Goal: Subscribe to service/newsletter

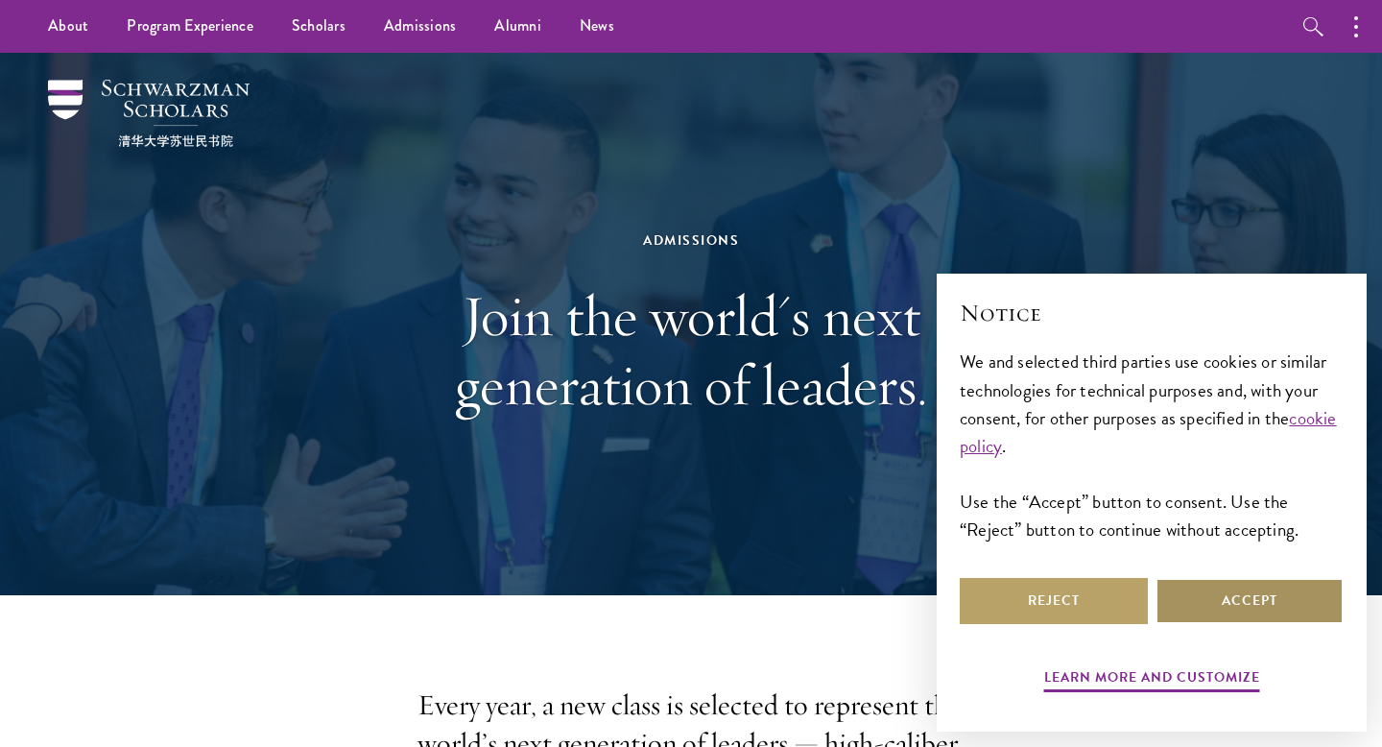
click at [1246, 603] on button "Accept" at bounding box center [1249, 601] width 188 height 46
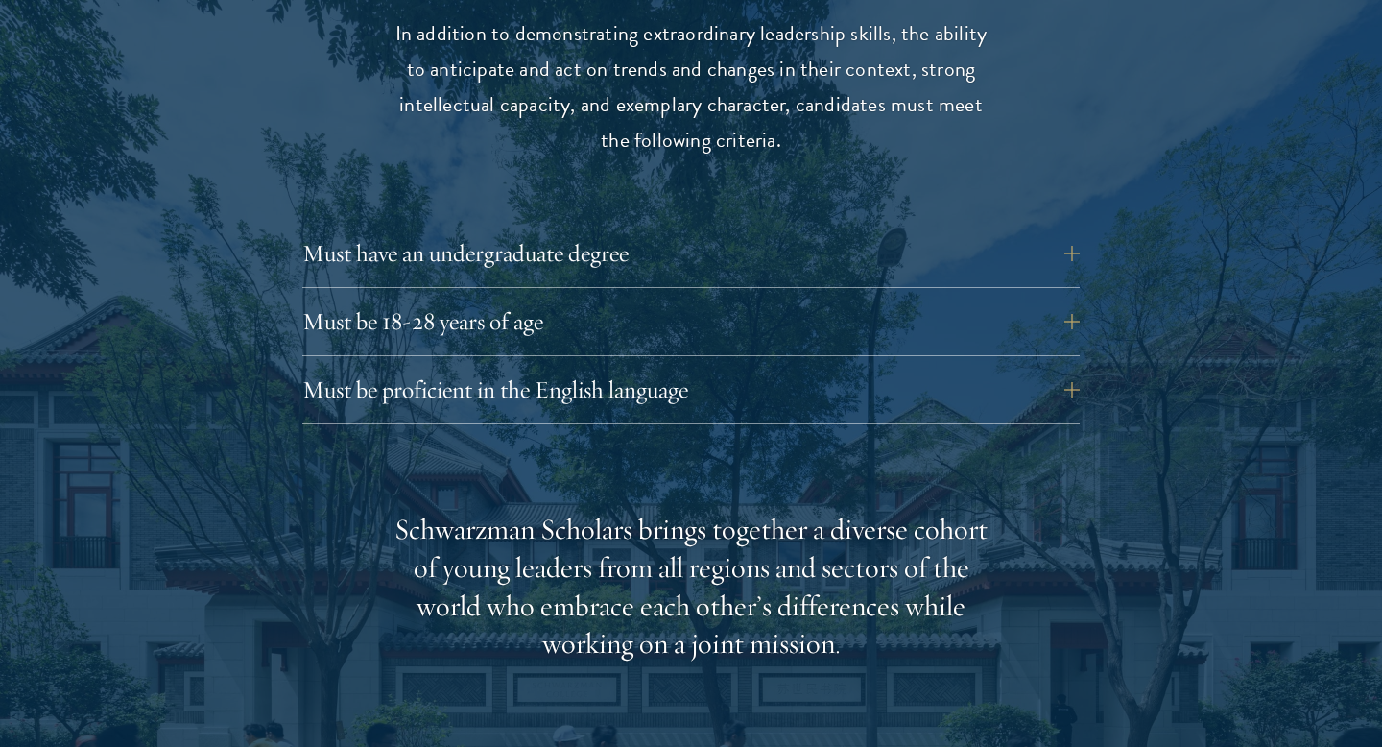
scroll to position [2623, 0]
click at [347, 297] on button "Must be 18-28 years of age" at bounding box center [705, 320] width 777 height 46
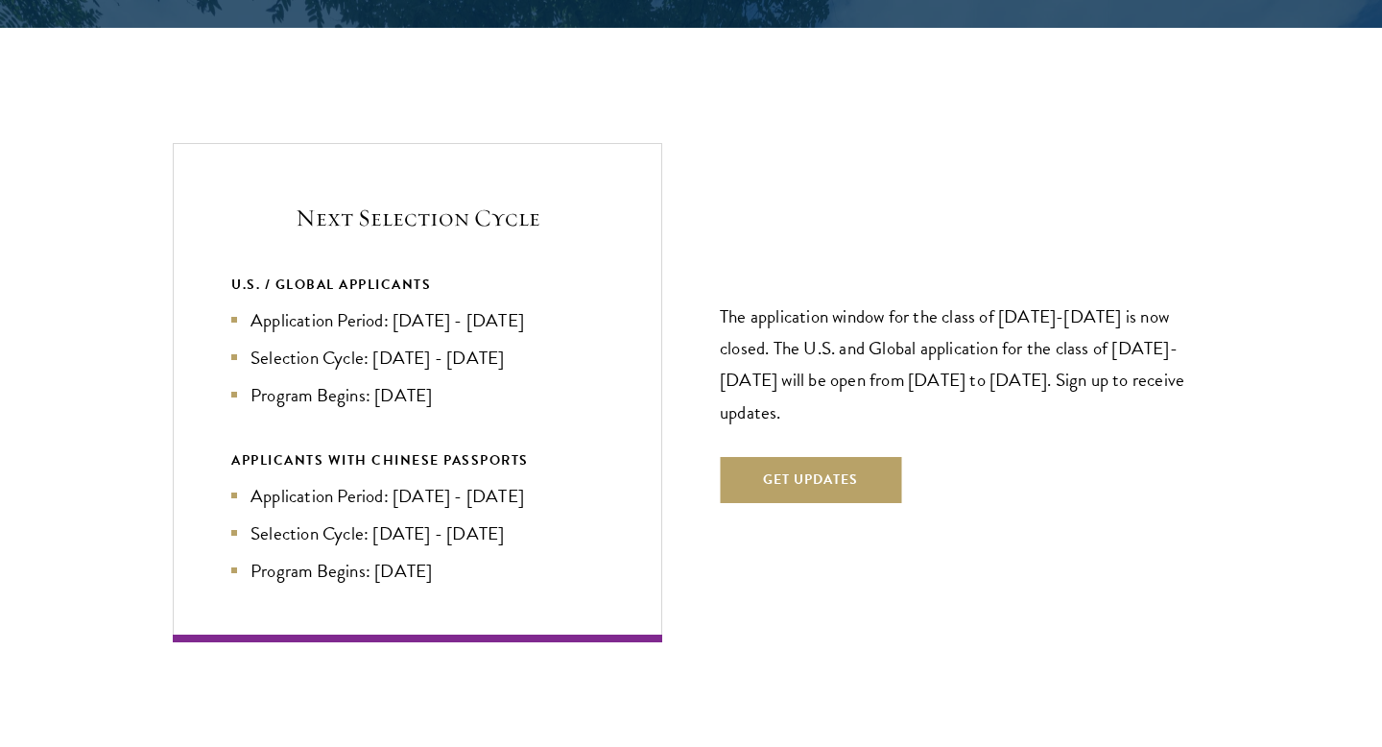
scroll to position [4182, 0]
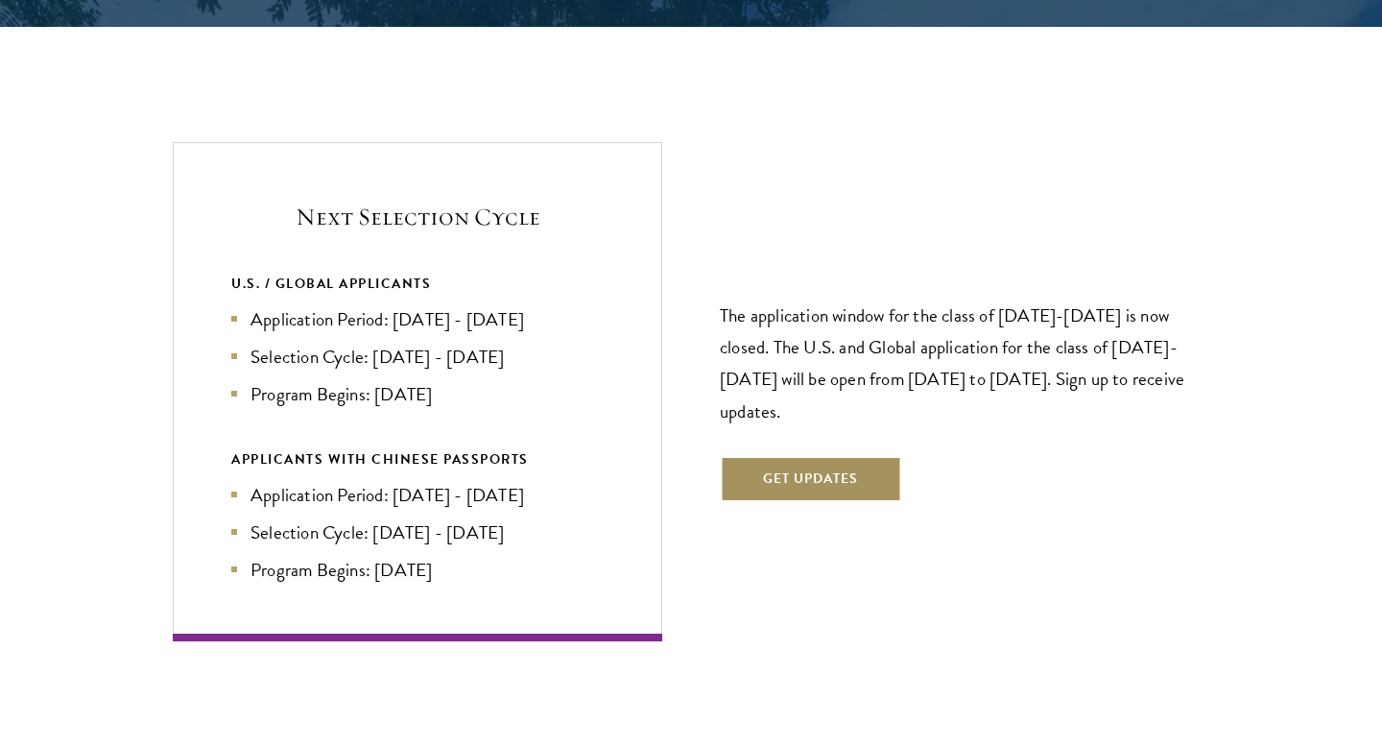
click at [843, 456] on button "Get Updates" at bounding box center [810, 479] width 181 height 46
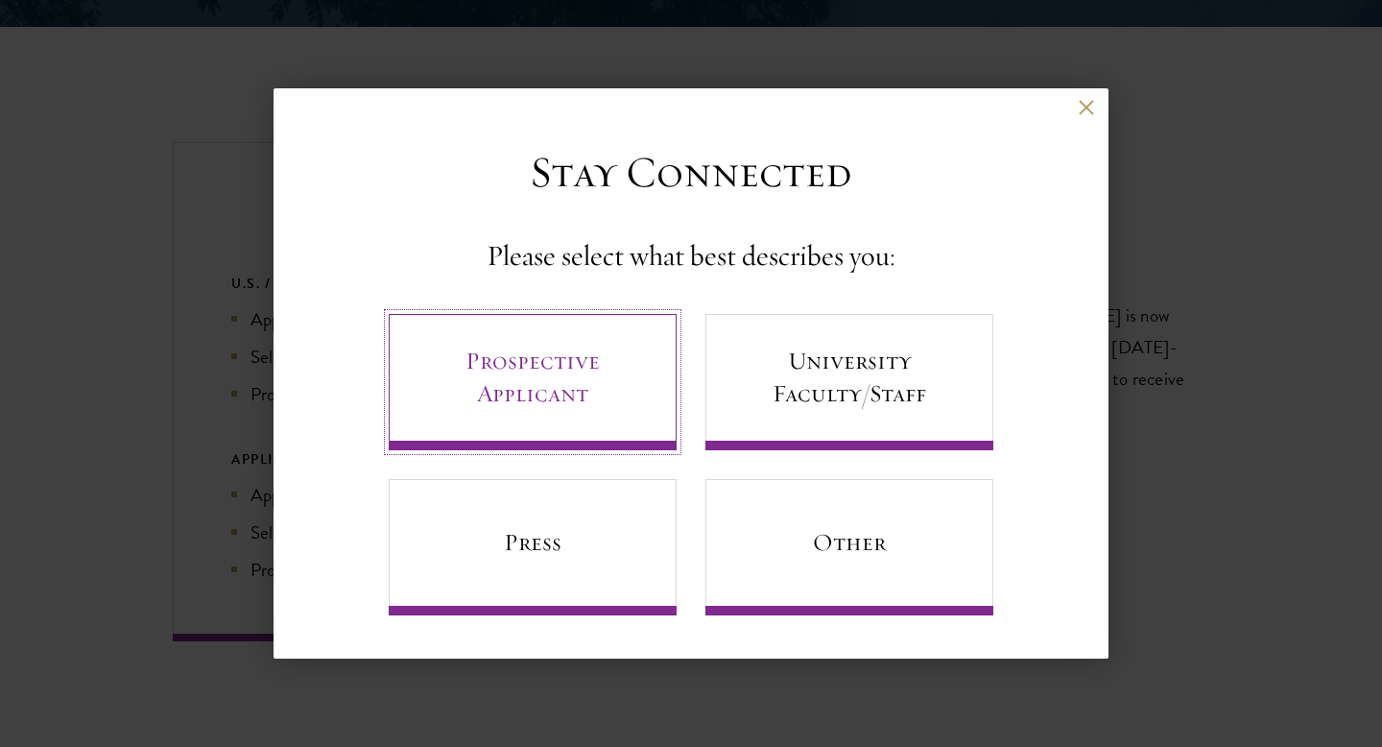
click at [561, 354] on link "Prospective Applicant" at bounding box center [533, 382] width 288 height 136
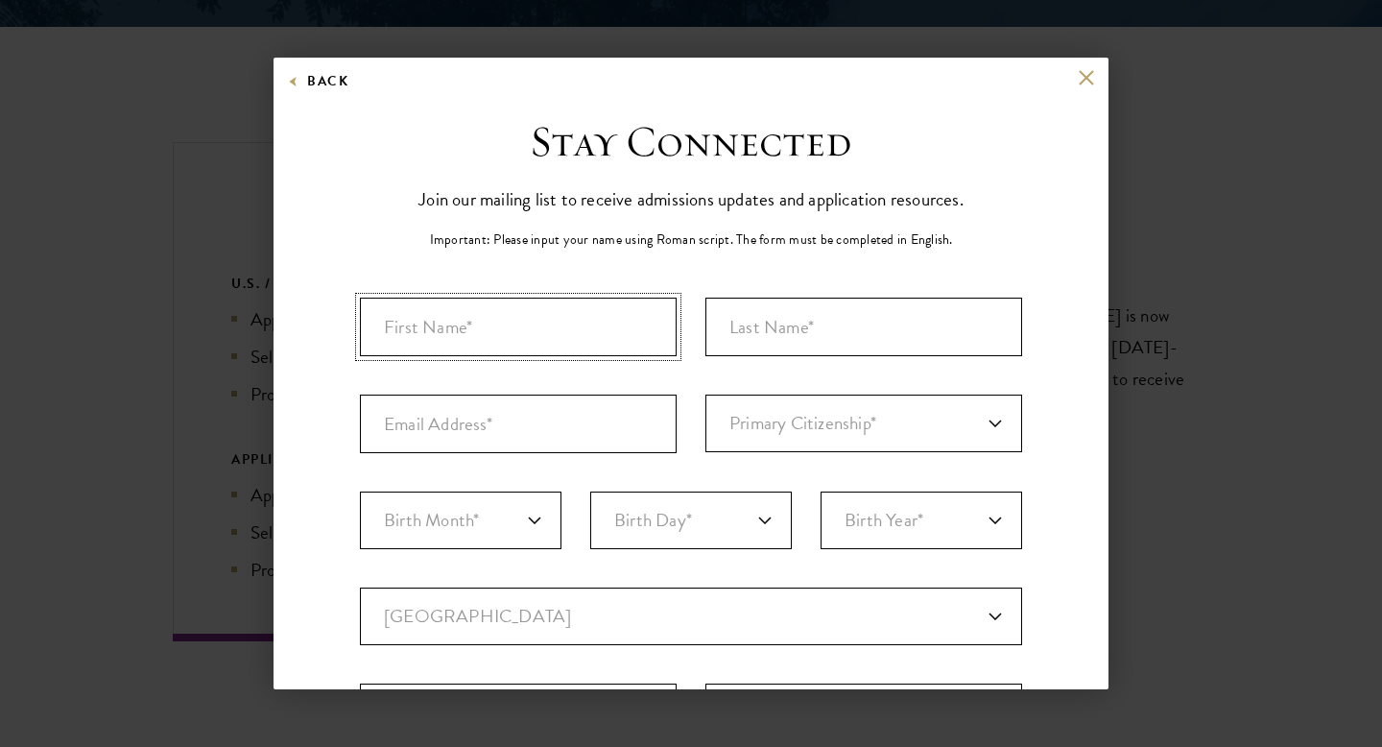
click at [551, 342] on input "First Name*" at bounding box center [518, 326] width 317 height 59
type input "[PERSON_NAME]"
click at [860, 341] on input "Last Name (Family Name)*" at bounding box center [863, 326] width 317 height 59
type input "[PERSON_NAME]"
click at [557, 436] on input "Email Address*" at bounding box center [518, 423] width 317 height 59
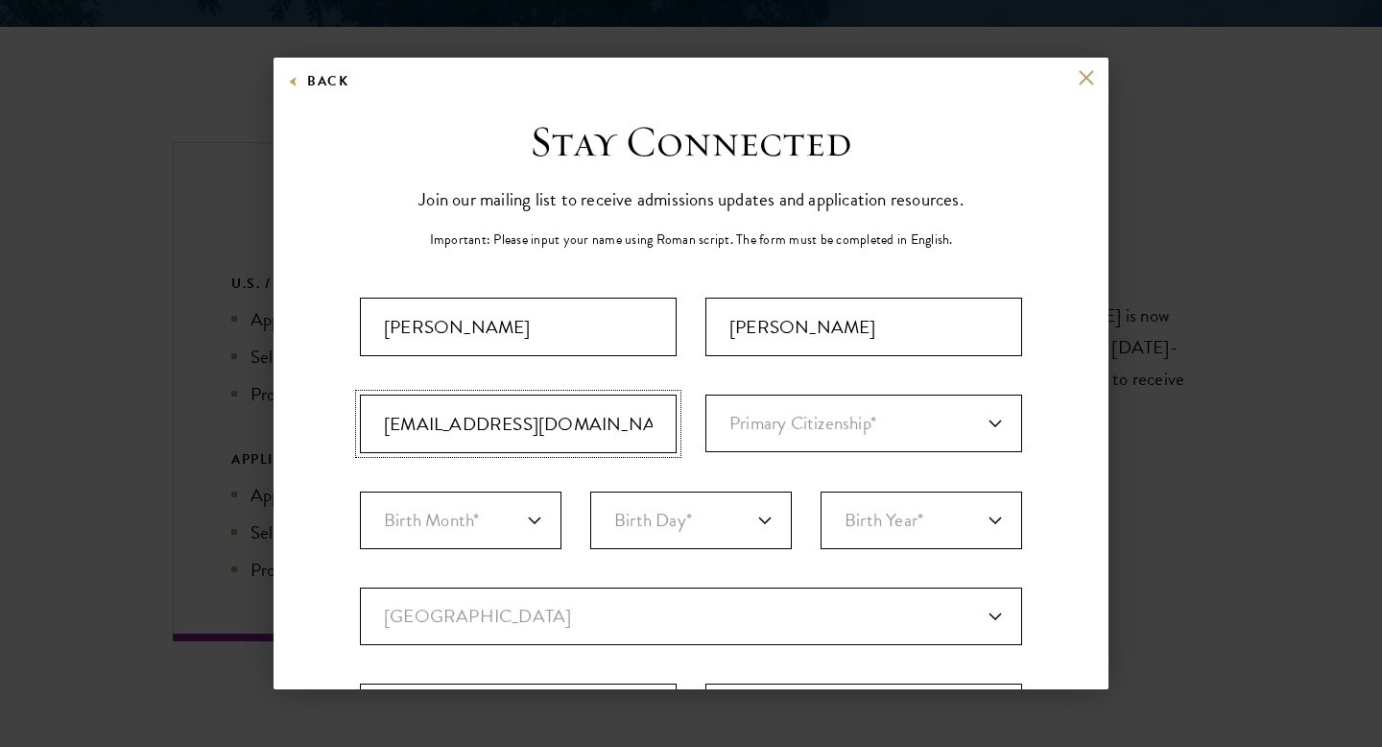
type input "[EMAIL_ADDRESS][DOMAIN_NAME]"
click at [795, 427] on select "Primary Citizenship* [GEOGRAPHIC_DATA] [DEMOGRAPHIC_DATA] [DEMOGRAPHIC_DATA] [D…" at bounding box center [863, 423] width 317 height 58
select select "US"
click at [471, 534] on select "Birth Month* January February March April May June July August September Octobe…" at bounding box center [461, 520] width 202 height 58
click at [431, 527] on select "Birth Month* January February March April May June July August September Octobe…" at bounding box center [461, 520] width 202 height 58
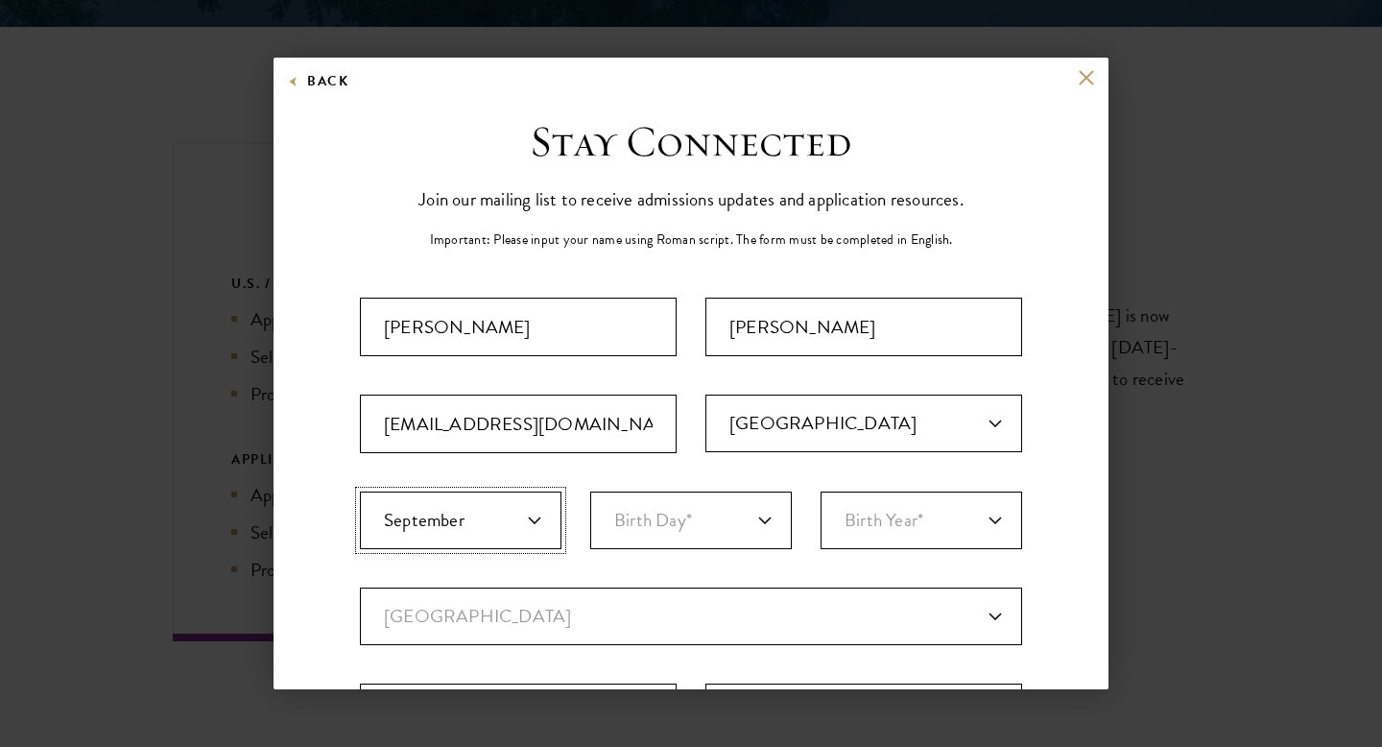
select select "10"
click at [654, 521] on select "Birth Day* 1 2 3 4 5 6 7 8 9 10 11 12 13 14 15 16 17 18 19 20 21 22 23 24 25 26…" at bounding box center [691, 520] width 202 height 58
select select "21"
click at [872, 518] on select "Birth Year* [DEMOGRAPHIC_DATA] [DEMOGRAPHIC_DATA] [DEMOGRAPHIC_DATA] [DEMOGRAPH…" at bounding box center [922, 520] width 202 height 58
select select "1997"
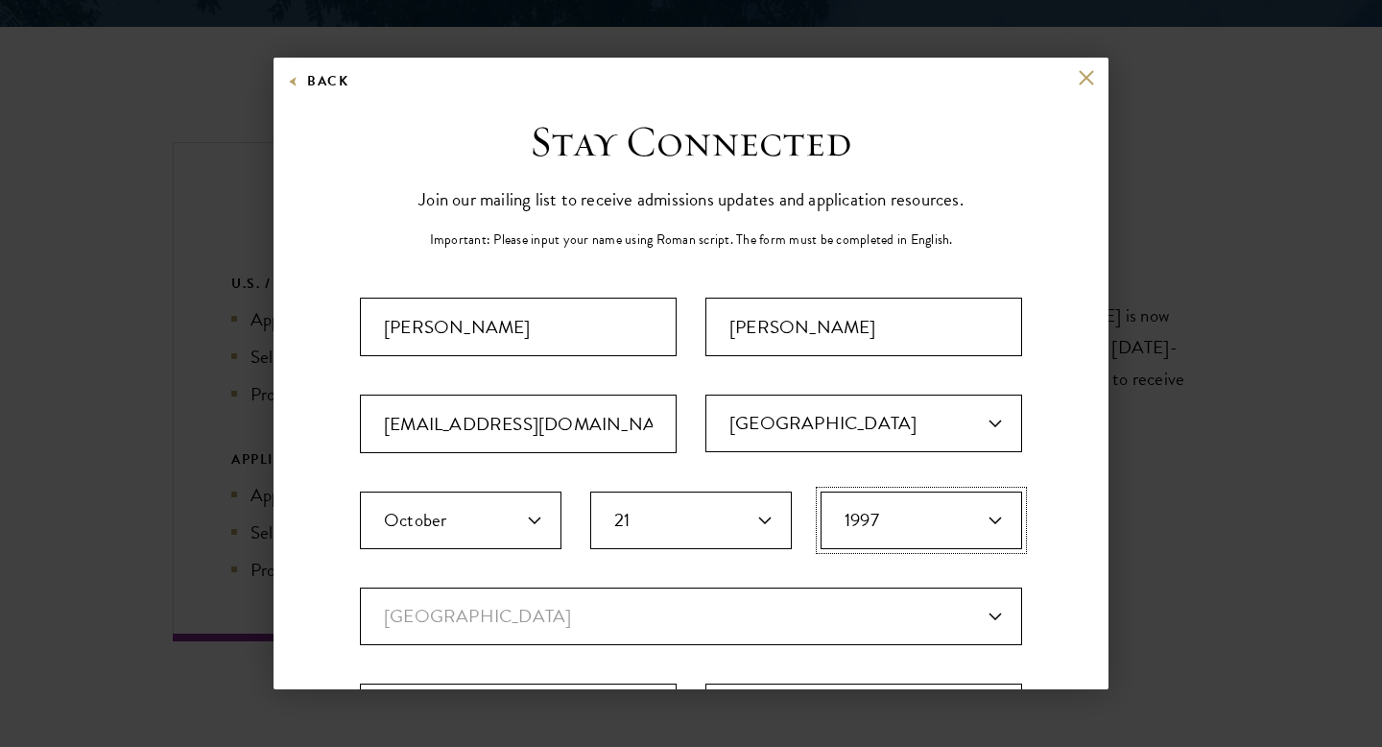
scroll to position [197, 0]
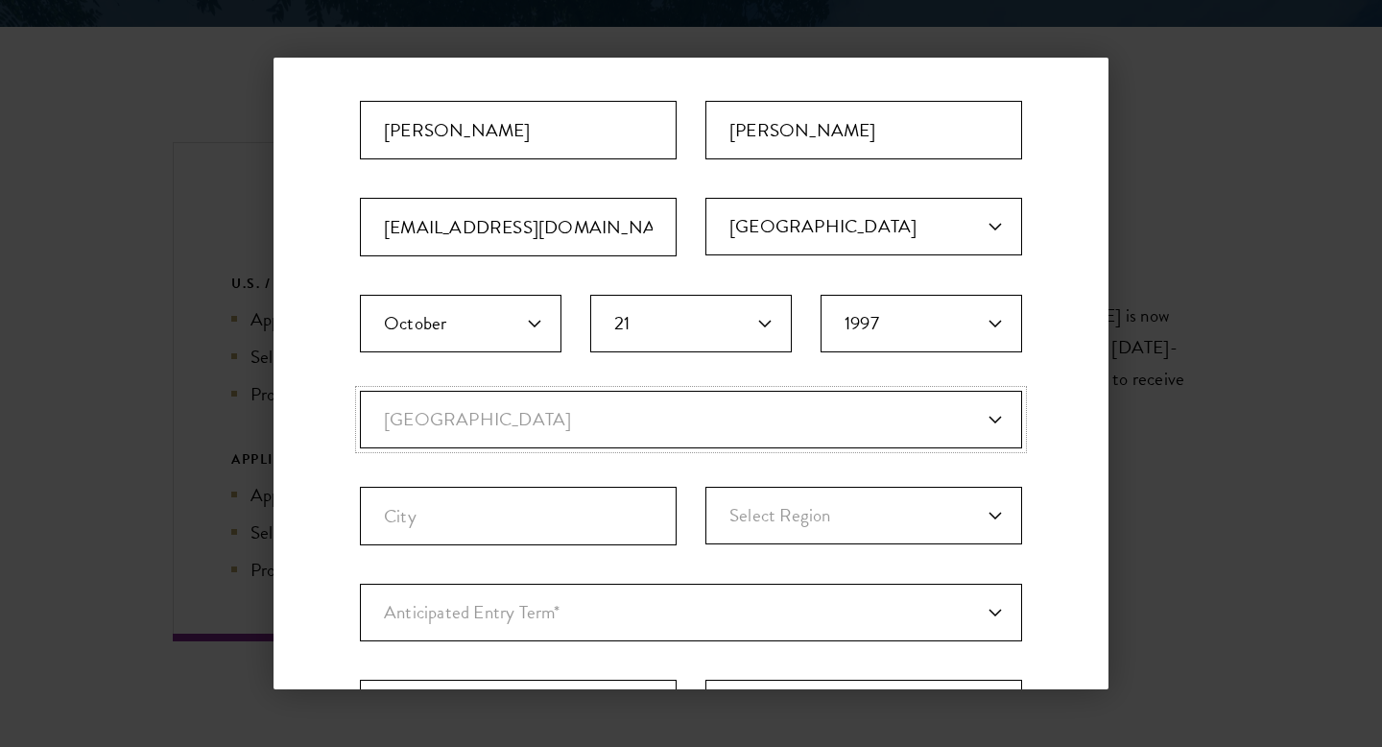
click at [516, 428] on select "Current Country [GEOGRAPHIC_DATA] [GEOGRAPHIC_DATA] [GEOGRAPHIC_DATA] [GEOGRAPH…" at bounding box center [691, 420] width 662 height 58
select select "US"
select select
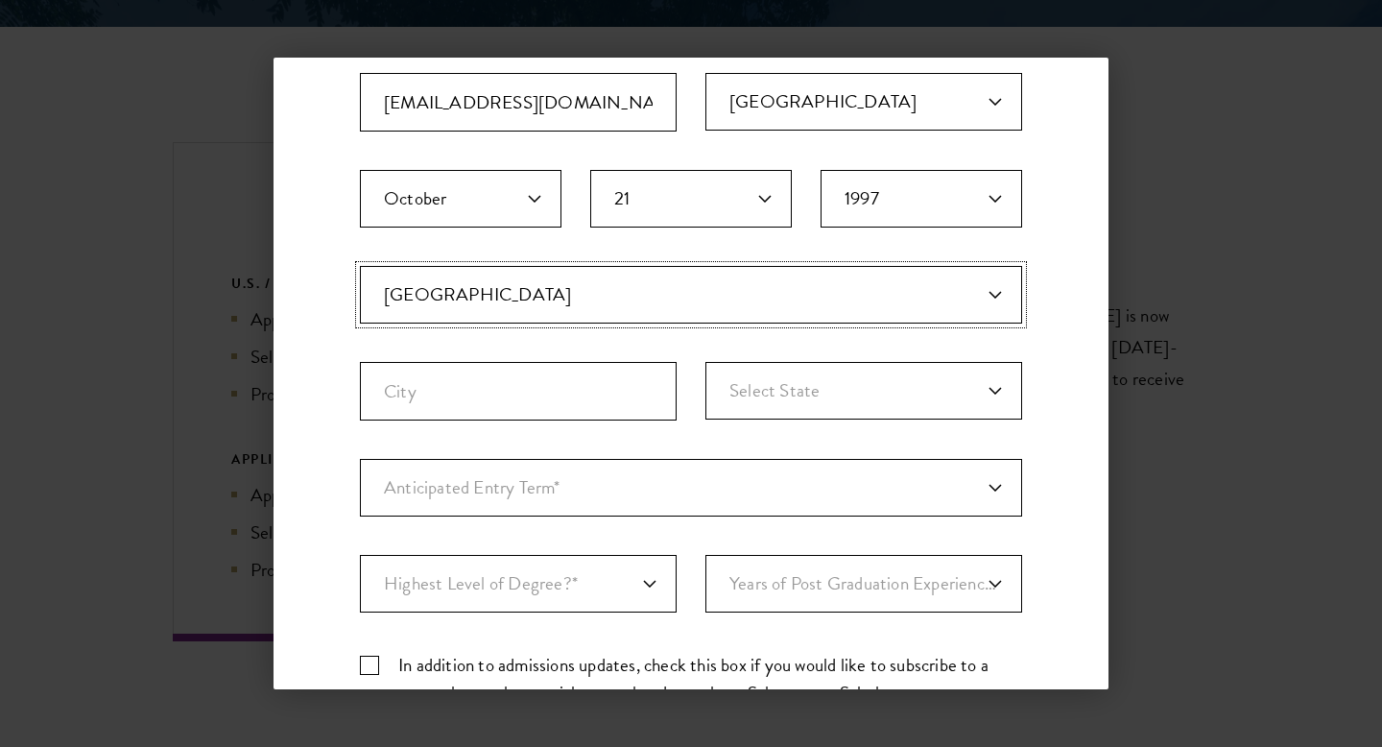
scroll to position [343, 0]
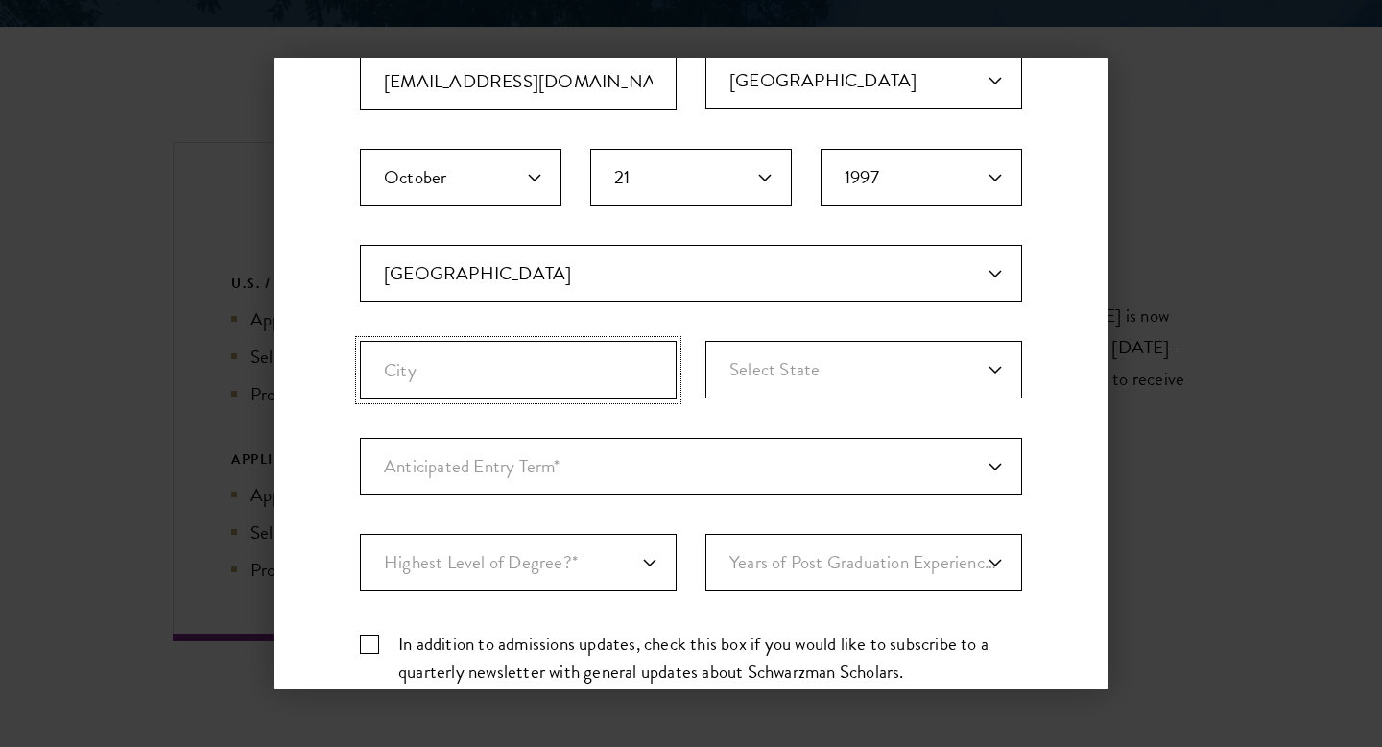
click at [440, 383] on input "City" at bounding box center [518, 370] width 317 height 59
type input "Astoria"
click at [799, 374] on select "Select State [US_STATE] [US_STATE] [US_STATE] APO/FPO (AA) APO/FPO ([GEOGRAPHIC…" at bounding box center [863, 370] width 317 height 58
select select "NY"
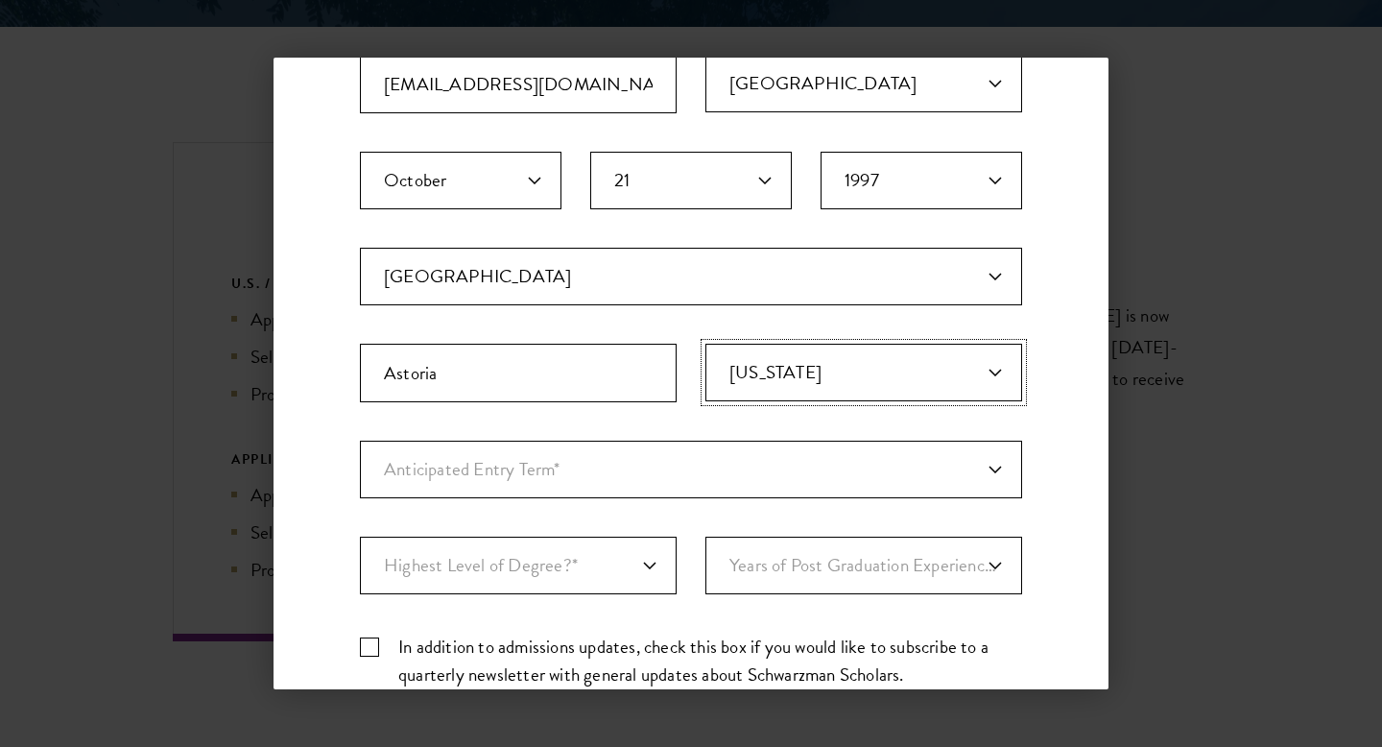
scroll to position [385, 0]
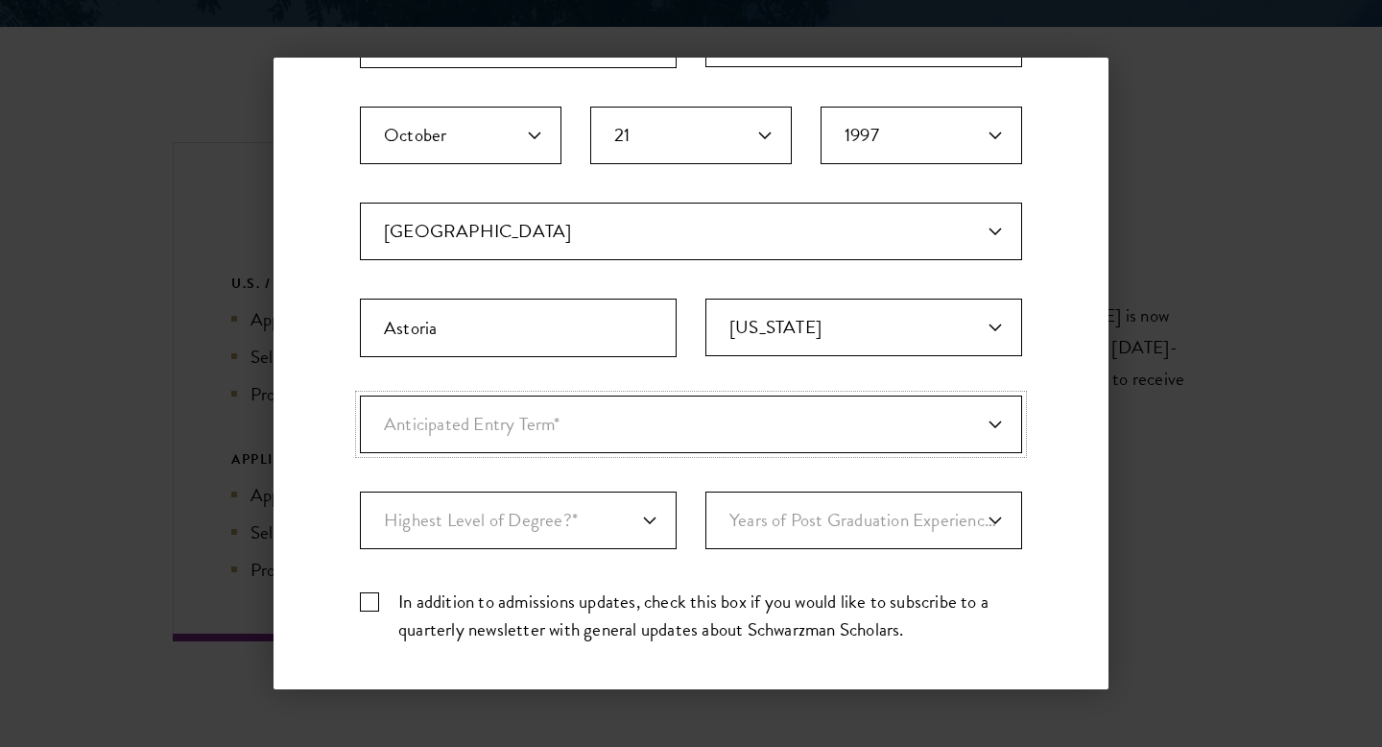
click at [520, 423] on select "Anticipated Entry Term* [DATE] (Application opens [DATE]) Just Exploring" at bounding box center [691, 424] width 662 height 58
select select "e64b8ab3-eabb-4867-96d5-7e6b4840665f"
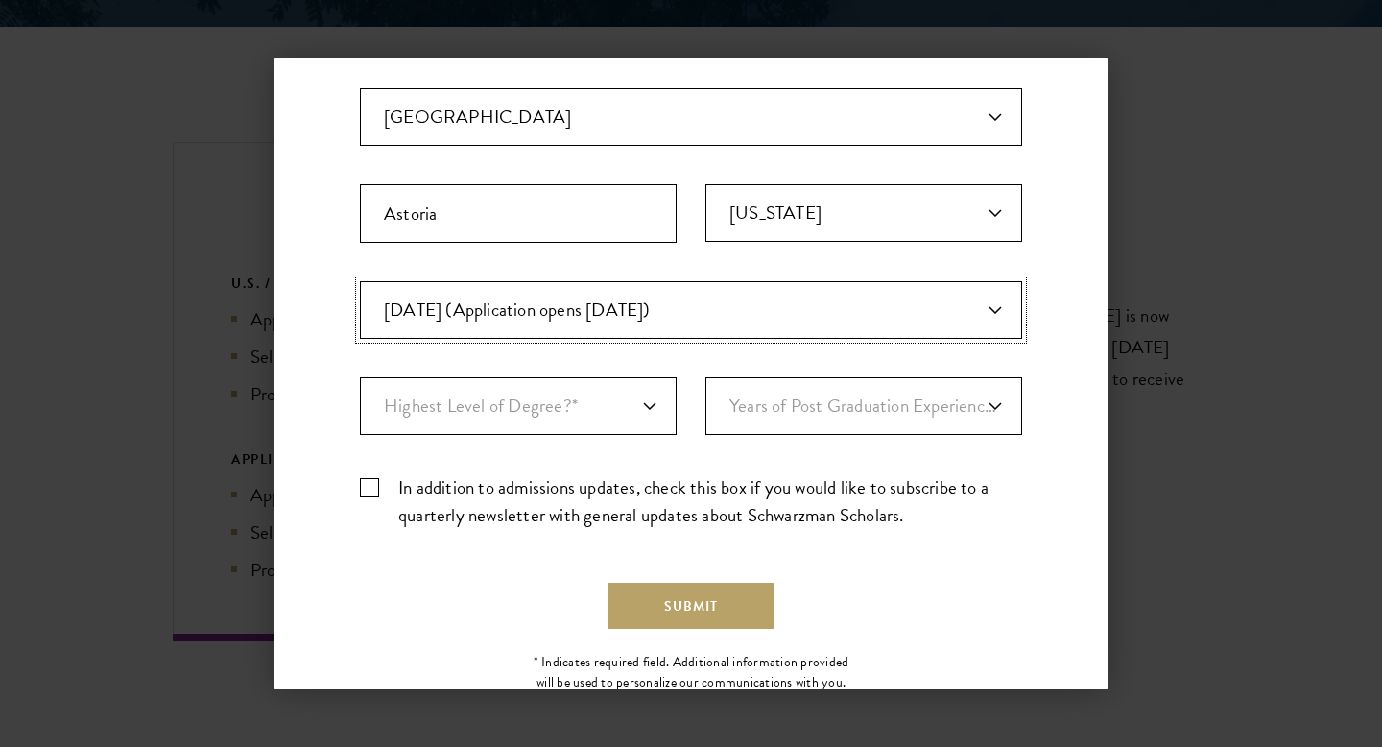
scroll to position [502, 0]
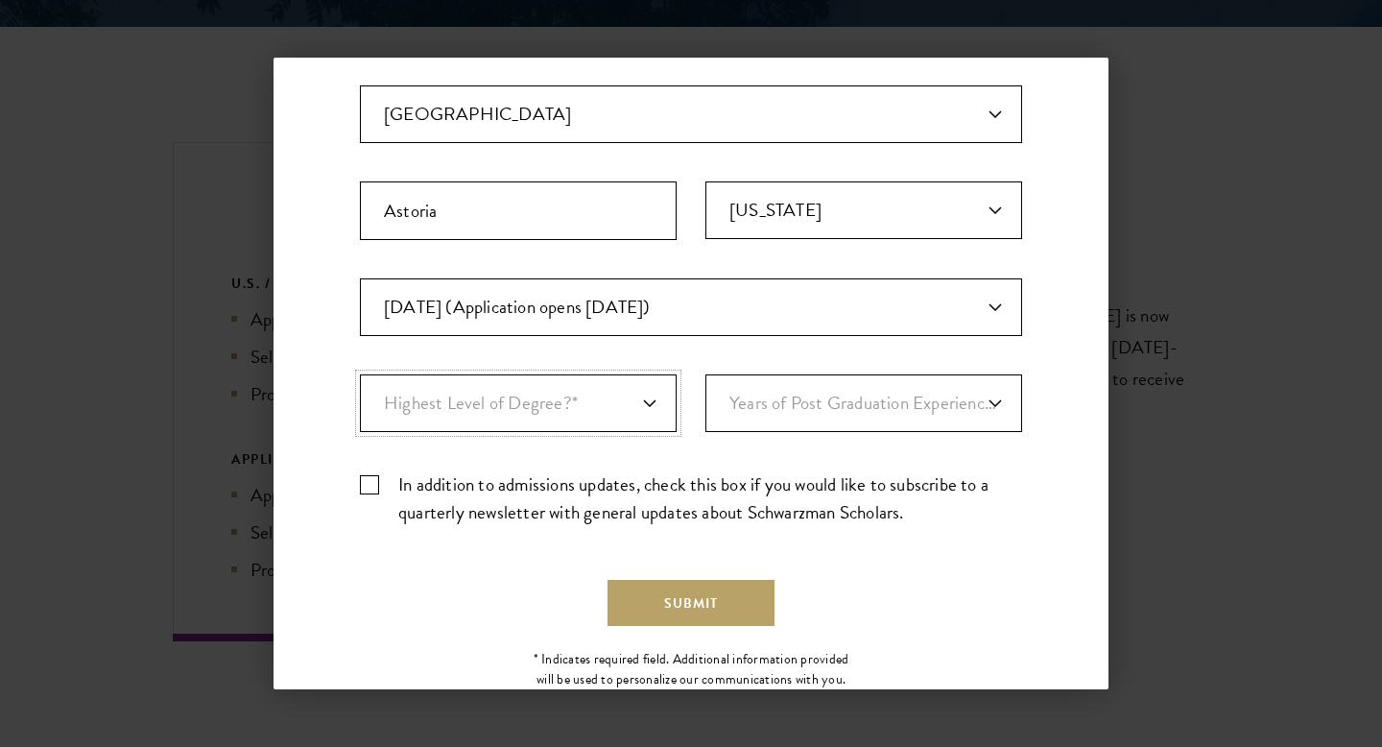
click at [516, 415] on select "Highest Level of Degree?* PHD Bachelor's Master's Current Undergraduate Student" at bounding box center [518, 403] width 317 height 58
select select "baef124f-e103-44b1-8ca6-5d0669438e44"
click at [788, 415] on select "Years of Post Graduation Experience?* 1 2 3 4 5 6 7 8 9 10" at bounding box center [863, 403] width 317 height 58
select select "6"
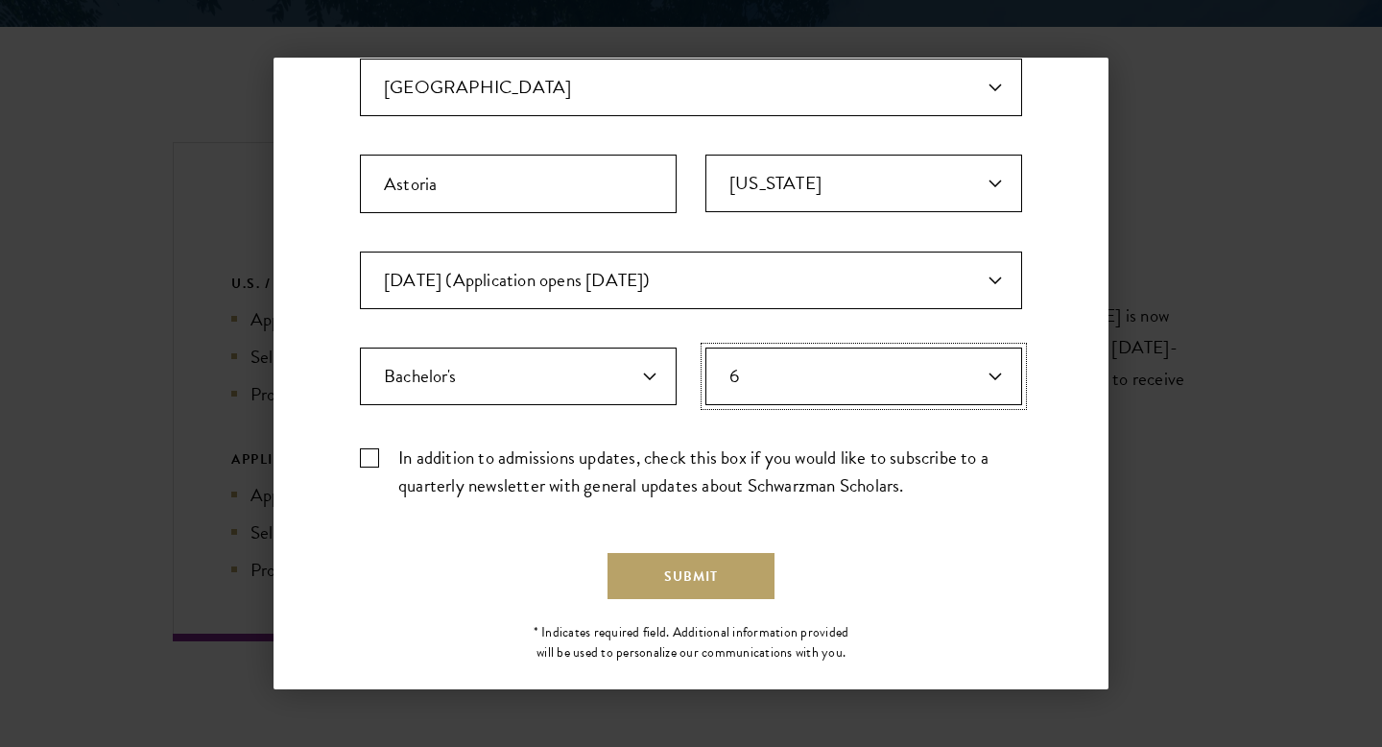
scroll to position [531, 0]
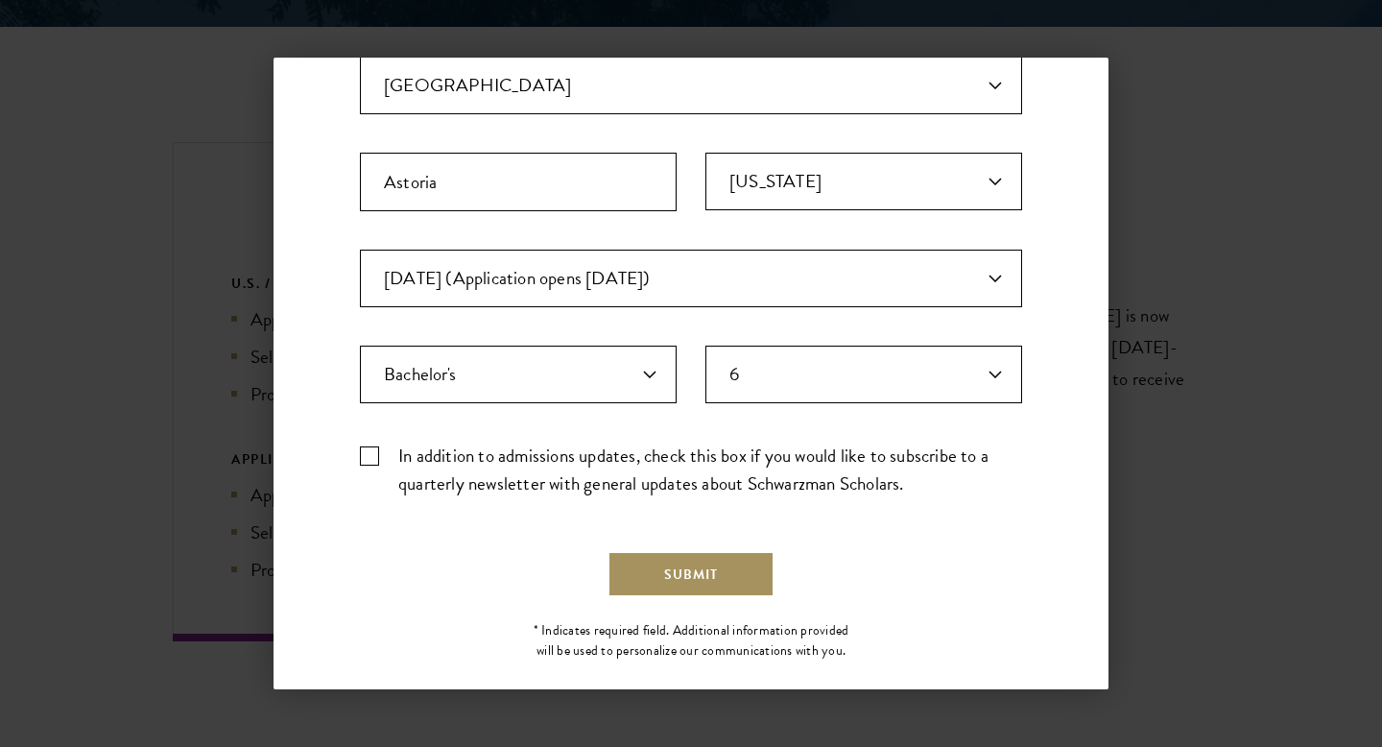
click at [698, 580] on button "Submit" at bounding box center [690, 574] width 167 height 46
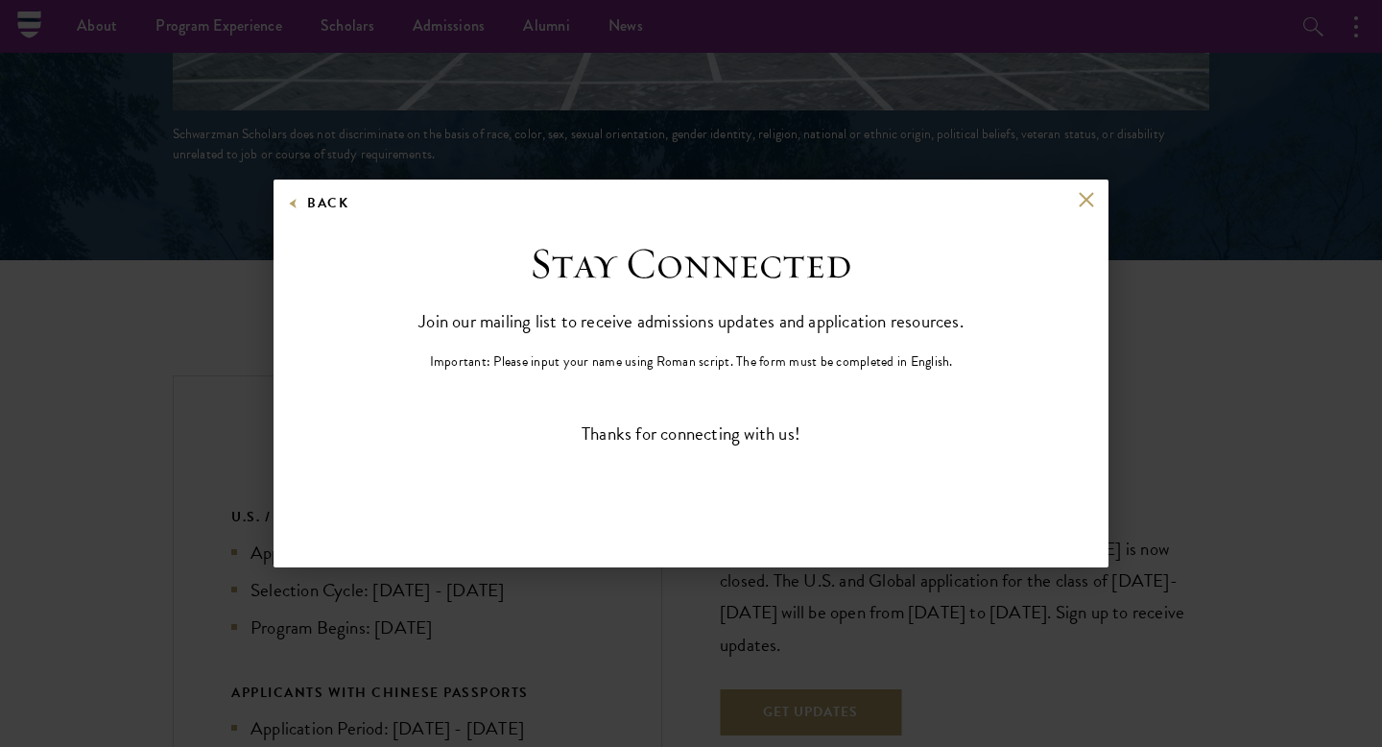
scroll to position [0, 0]
click at [1089, 197] on button at bounding box center [1086, 199] width 16 height 16
